Goal: Information Seeking & Learning: Check status

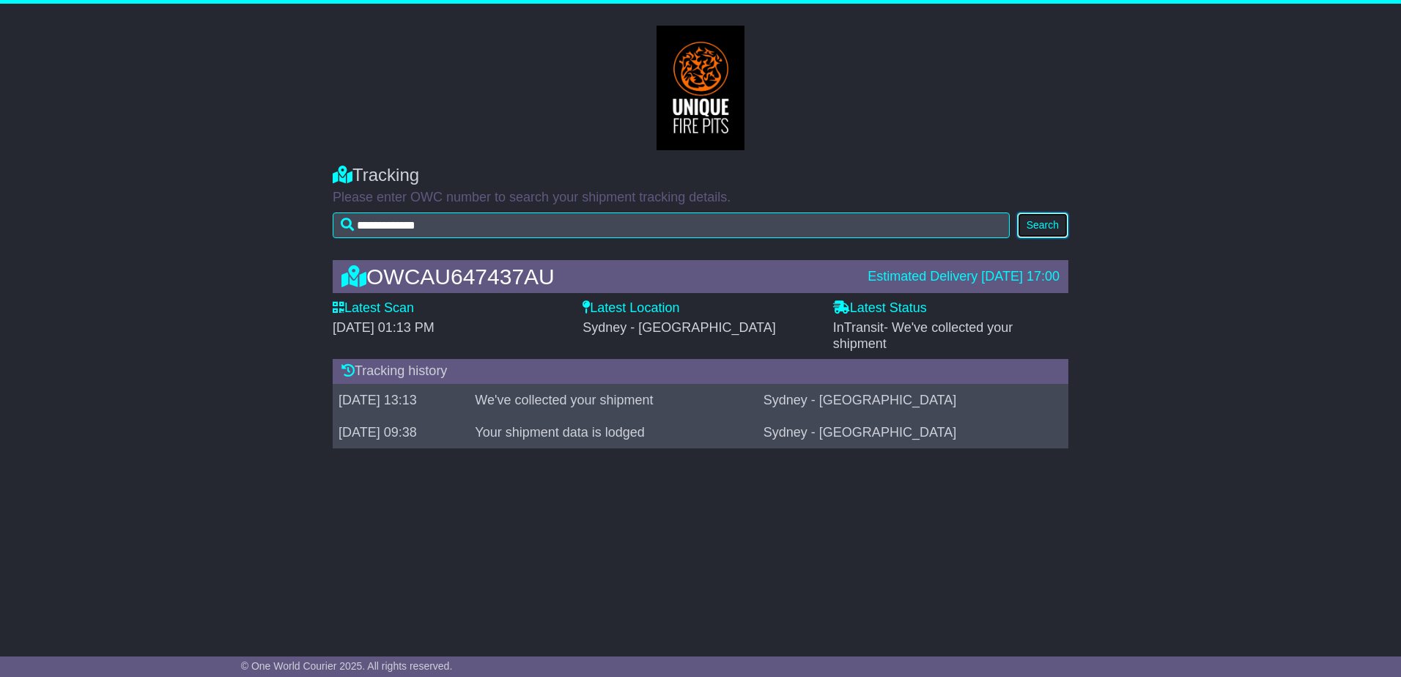
click at [1040, 227] on button "Search" at bounding box center [1042, 226] width 51 height 26
click at [948, 554] on div "**********" at bounding box center [700, 319] width 1401 height 630
click at [1028, 221] on button "Search" at bounding box center [1042, 226] width 51 height 26
click at [1045, 221] on button "Search" at bounding box center [1042, 226] width 51 height 26
click at [1032, 224] on button "Search" at bounding box center [1042, 226] width 51 height 26
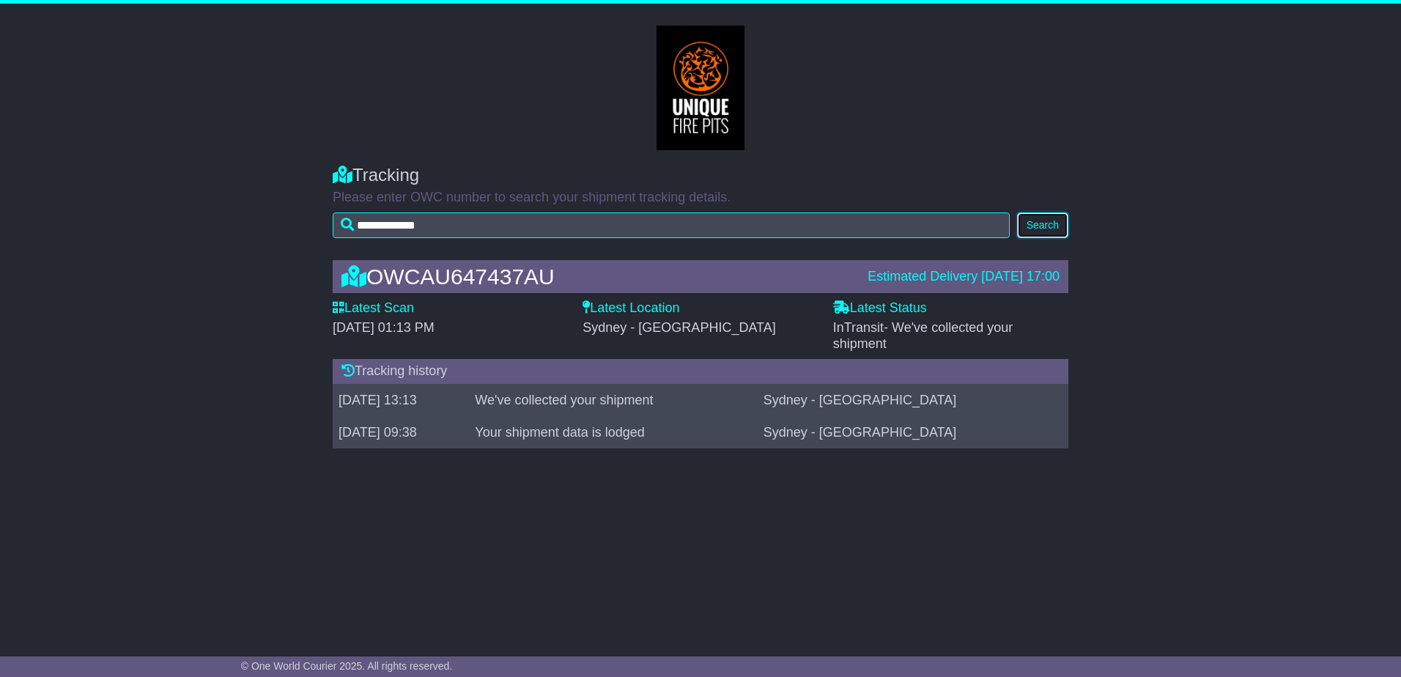
click at [1040, 226] on button "Search" at bounding box center [1042, 226] width 51 height 26
click at [1033, 221] on button "Search" at bounding box center [1042, 226] width 51 height 26
click at [1042, 218] on button "Search" at bounding box center [1042, 226] width 51 height 26
drag, startPoint x: 1037, startPoint y: 229, endPoint x: 1090, endPoint y: 229, distance: 52.8
click at [1039, 230] on button "Search" at bounding box center [1042, 226] width 51 height 26
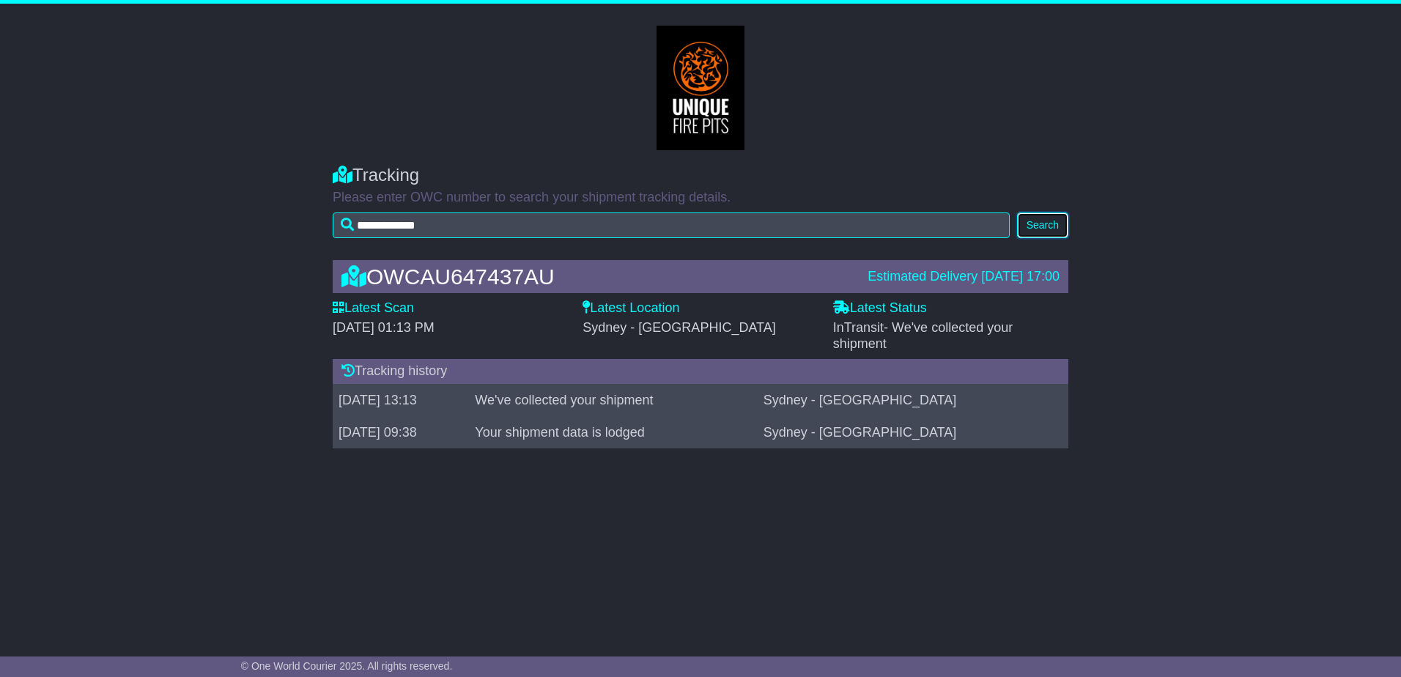
click at [1058, 233] on button "Search" at bounding box center [1042, 226] width 51 height 26
drag, startPoint x: 750, startPoint y: 108, endPoint x: 756, endPoint y: 103, distance: 8.3
click at [754, 104] on col-sm-3 at bounding box center [701, 88] width 814 height 125
